Goal: Find specific page/section: Find specific page/section

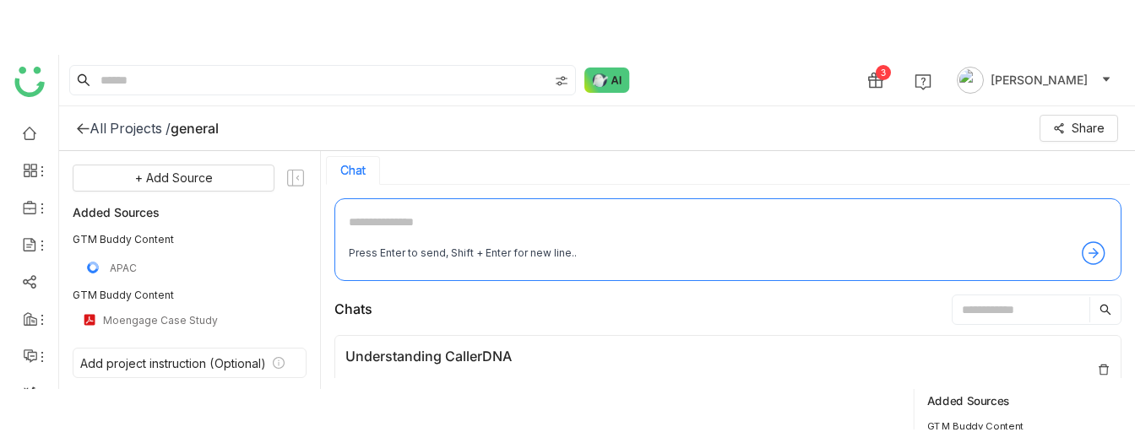
scroll to position [57, 0]
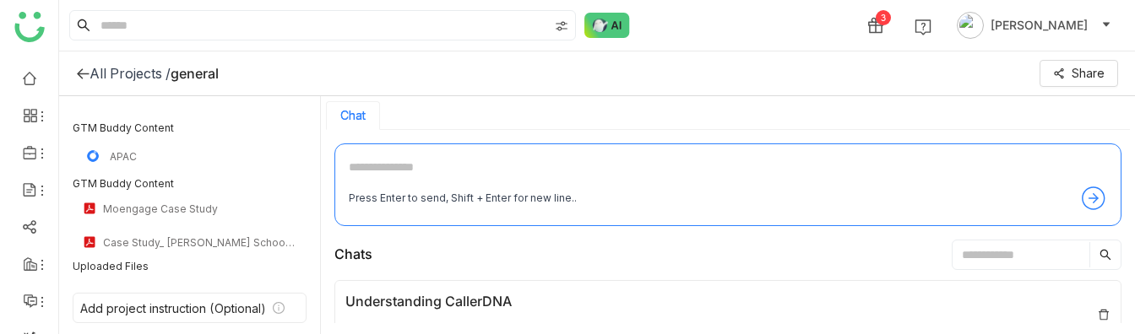
click at [79, 70] on icon at bounding box center [83, 74] width 14 height 14
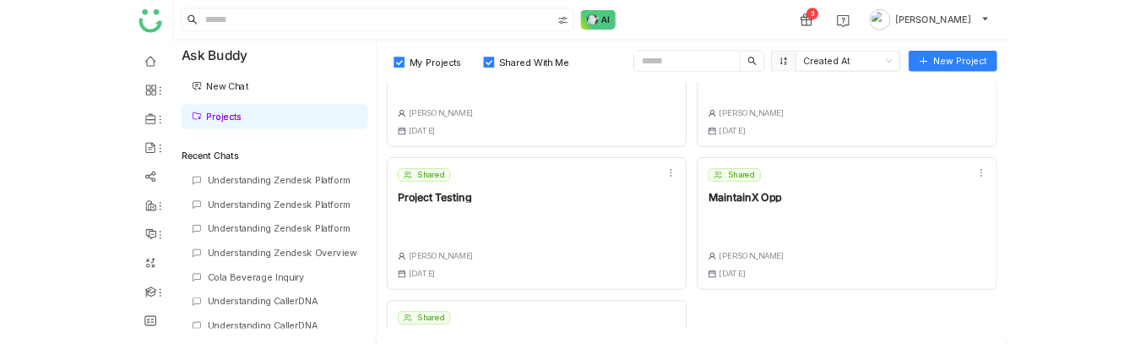
scroll to position [475, 0]
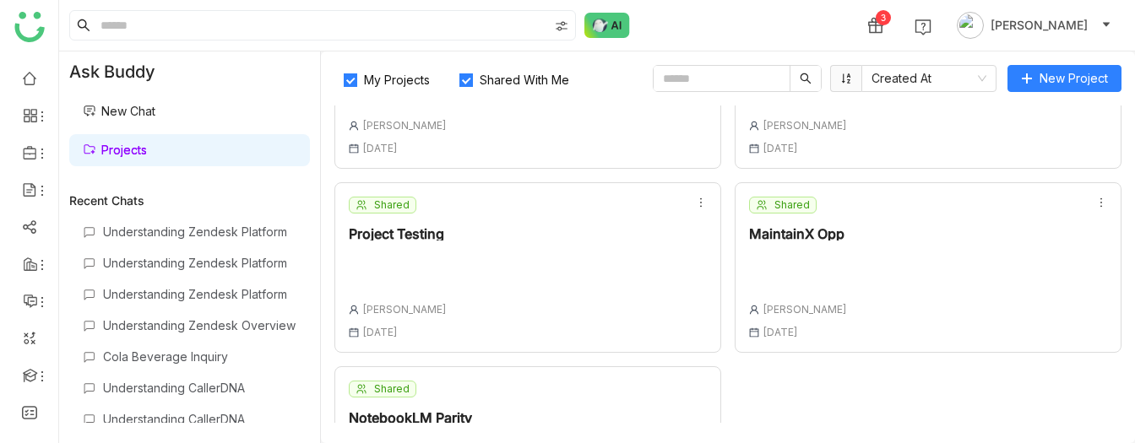
click at [572, 241] on div "Shared Project Testing [PERSON_NAME] [DATE]" at bounding box center [527, 267] width 387 height 171
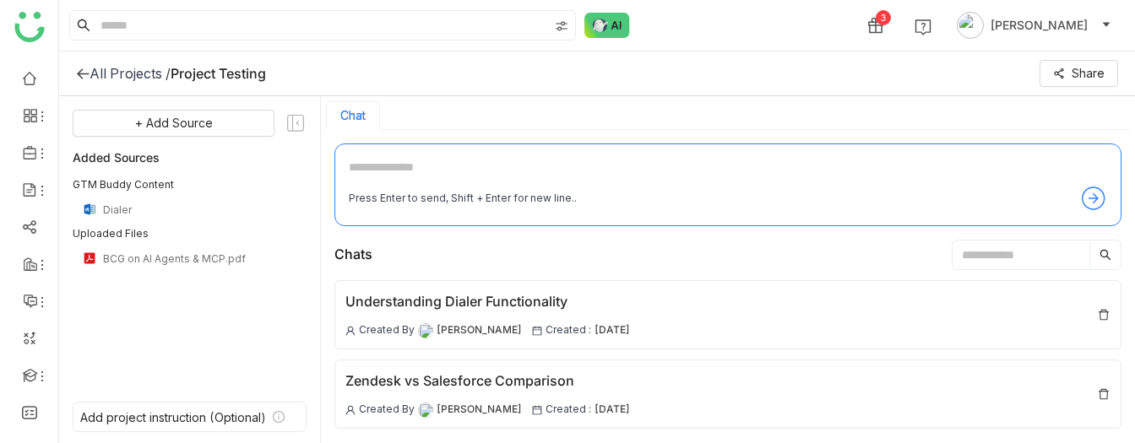
click at [706, 30] on div "3 [PERSON_NAME]" at bounding box center [597, 25] width 1076 height 51
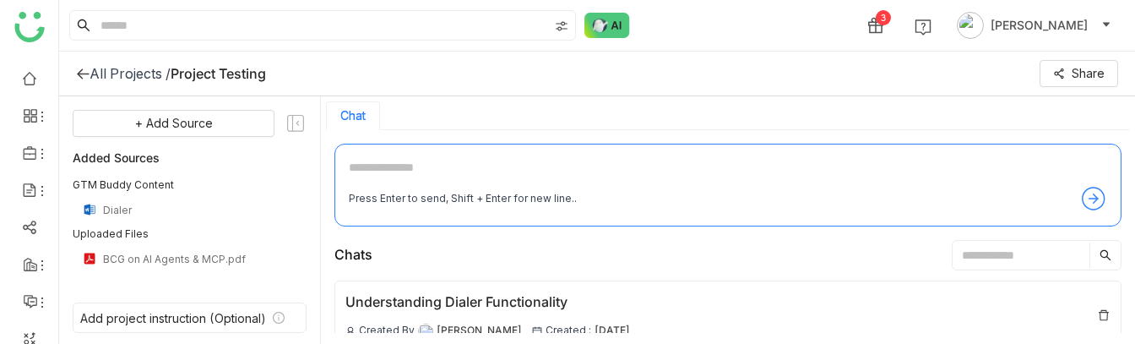
click at [752, 19] on div "3 [PERSON_NAME]" at bounding box center [597, 25] width 1076 height 51
click at [777, 26] on div "3 [PERSON_NAME]" at bounding box center [597, 25] width 1076 height 51
